Goal: Task Accomplishment & Management: Use online tool/utility

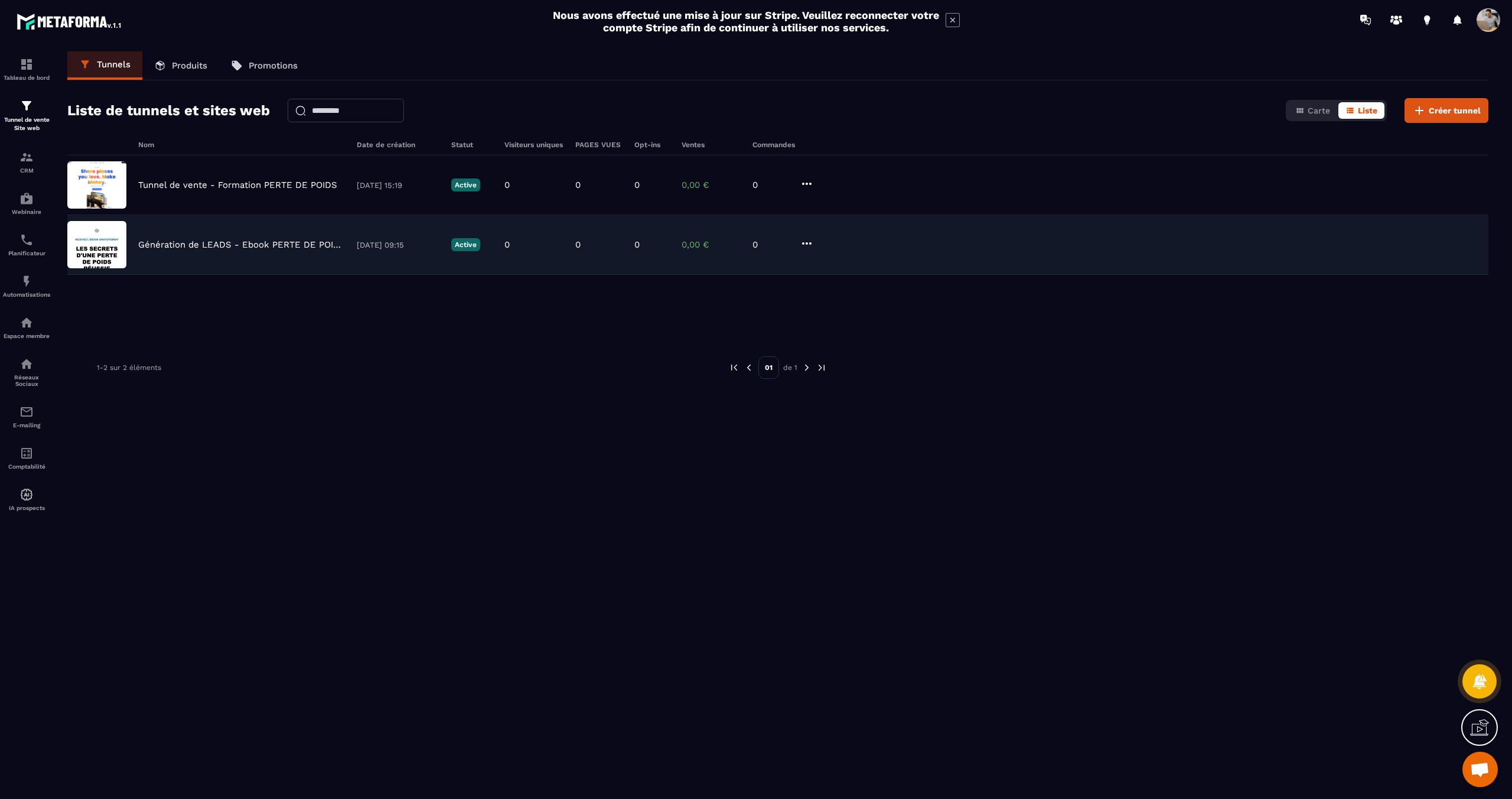
click at [231, 242] on p "Génération de LEADS - Ebook PERTE DE POIDS" at bounding box center [241, 244] width 207 height 10
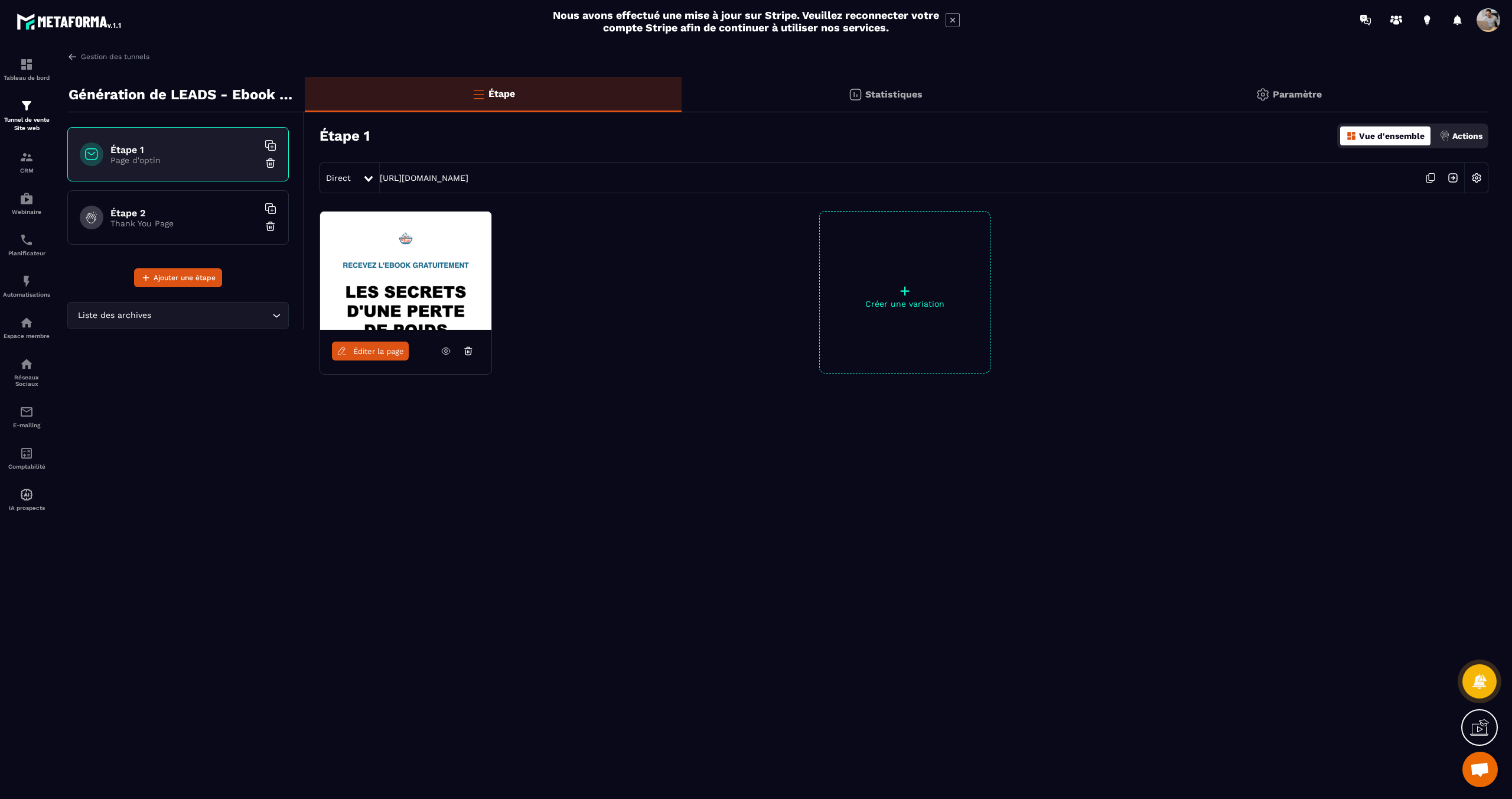
click at [178, 220] on p "Thank You Page" at bounding box center [184, 223] width 147 height 9
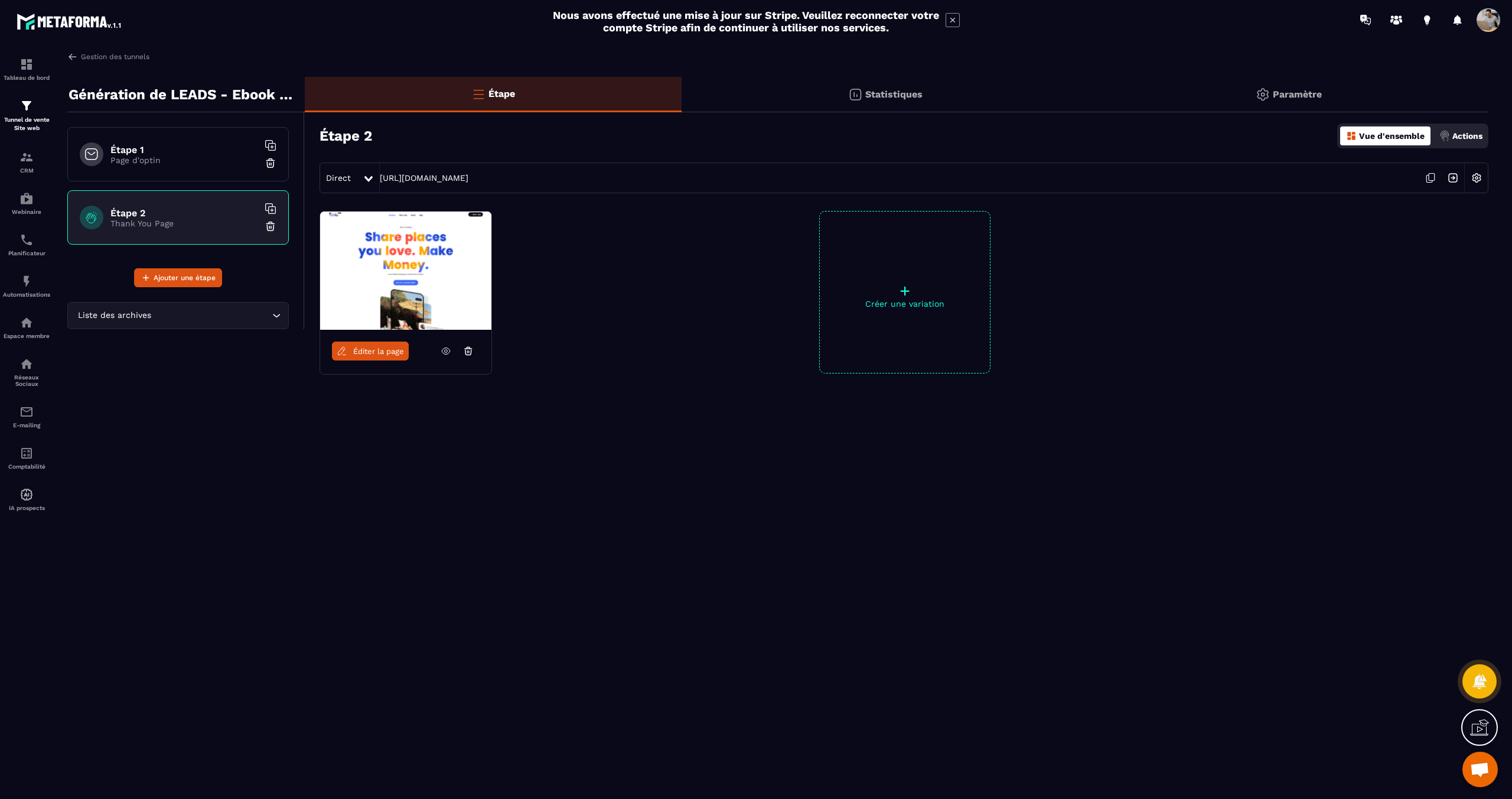
click at [447, 352] on icon at bounding box center [445, 351] width 10 height 10
click at [220, 165] on div "Étape 1 Page d'optin" at bounding box center [178, 154] width 221 height 55
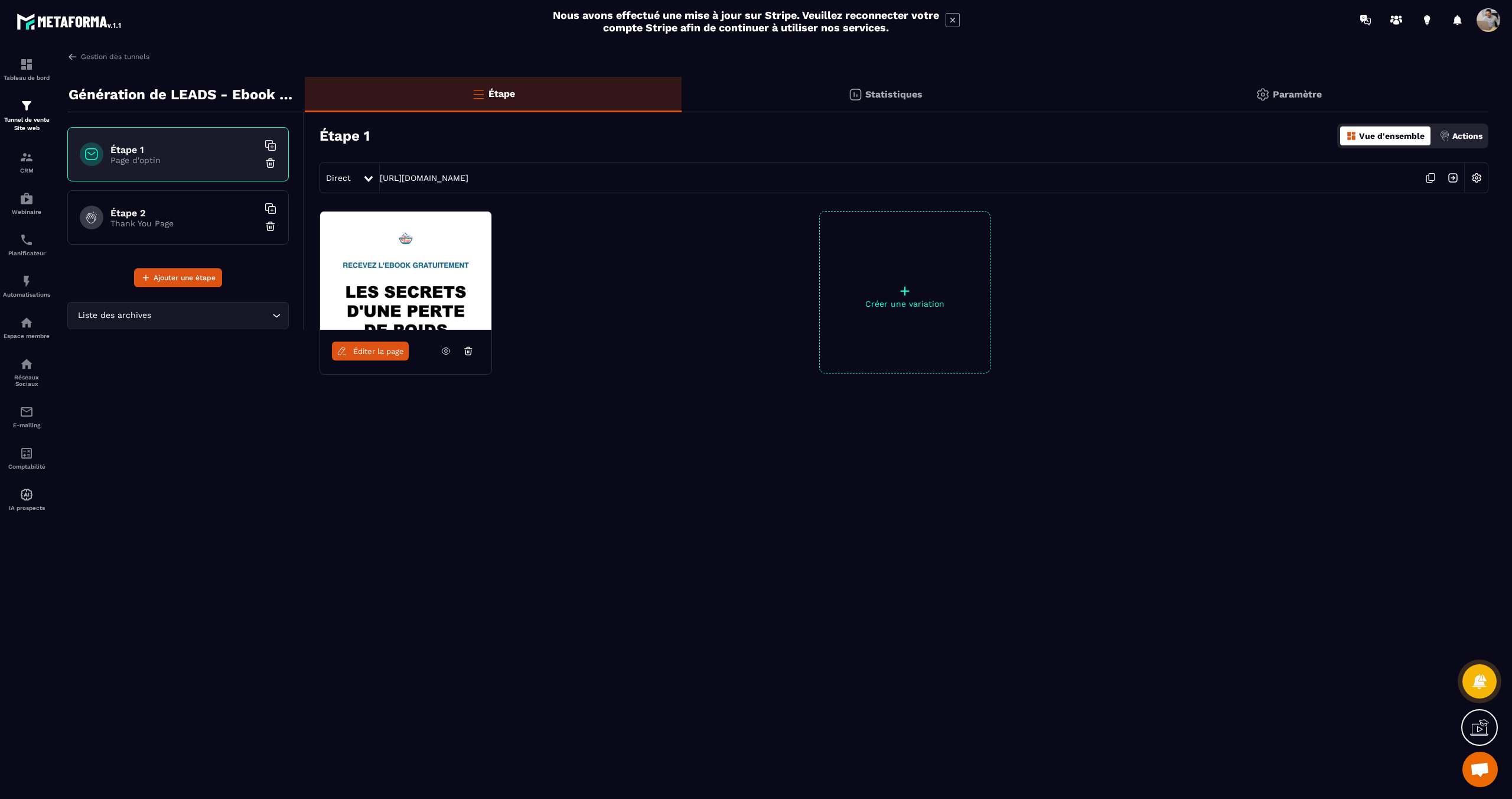
click at [443, 349] on icon at bounding box center [445, 351] width 10 height 10
click at [440, 347] on icon at bounding box center [445, 351] width 10 height 10
click at [182, 218] on p "Thank You Page" at bounding box center [184, 223] width 147 height 9
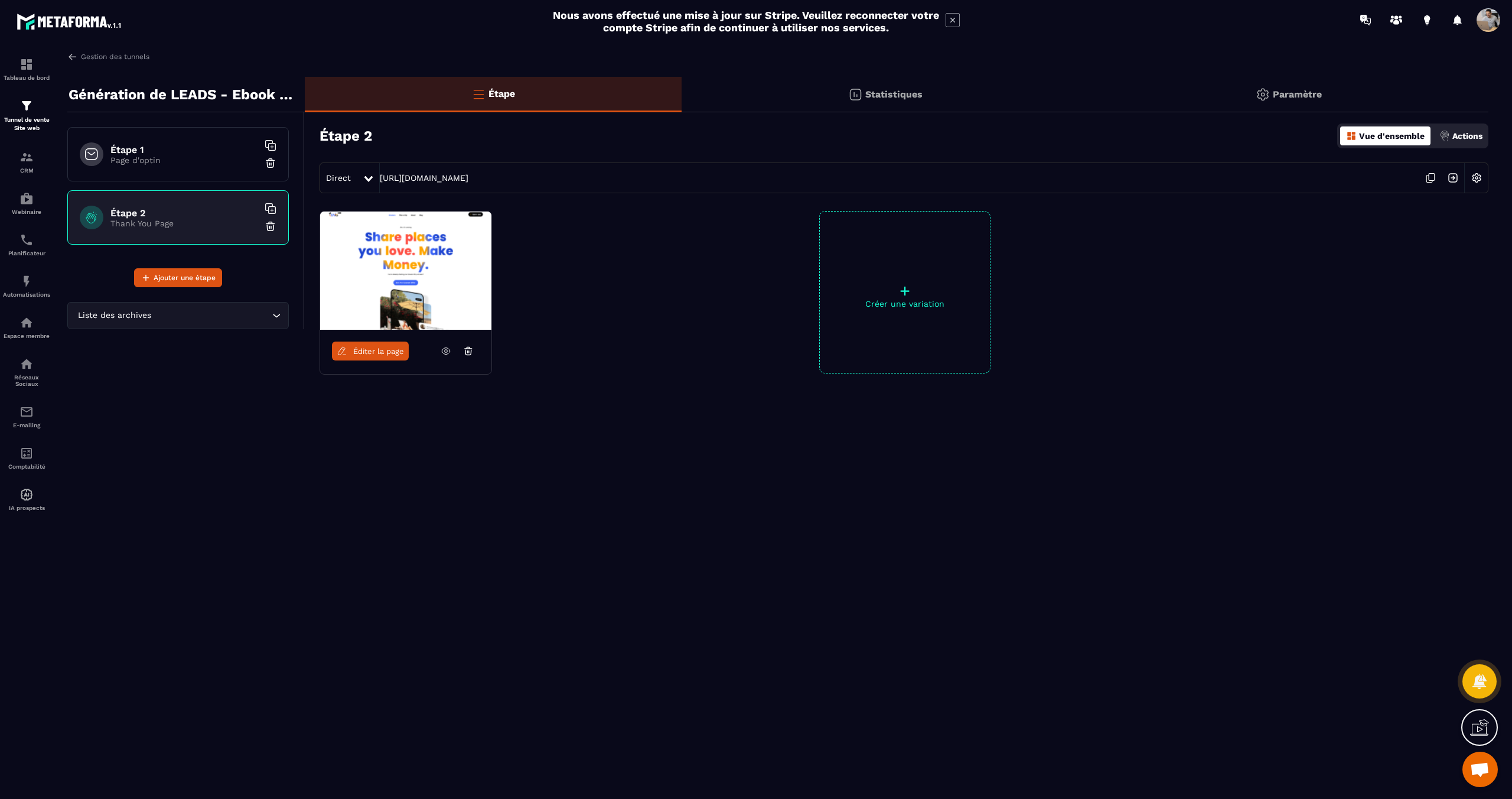
click at [390, 351] on span "Éditer la page" at bounding box center [379, 351] width 51 height 9
